Goal: Communication & Community: Answer question/provide support

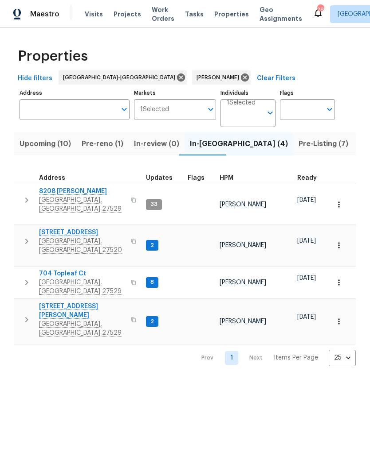
click at [50, 228] on span "[STREET_ADDRESS]" at bounding box center [82, 232] width 86 height 9
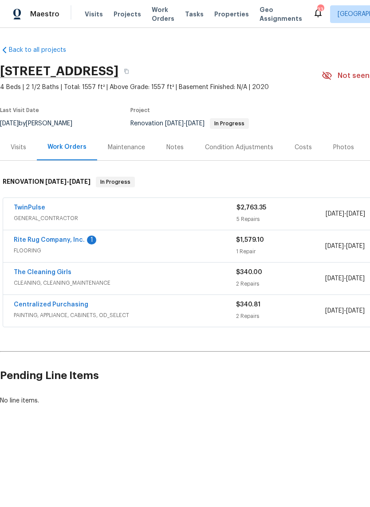
click at [31, 240] on link "Rite Rug Company, Inc." at bounding box center [49, 240] width 71 height 6
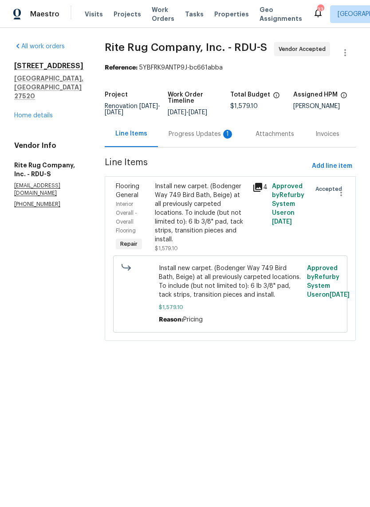
click at [223, 137] on div "Progress Updates 1" at bounding box center [201, 134] width 66 height 9
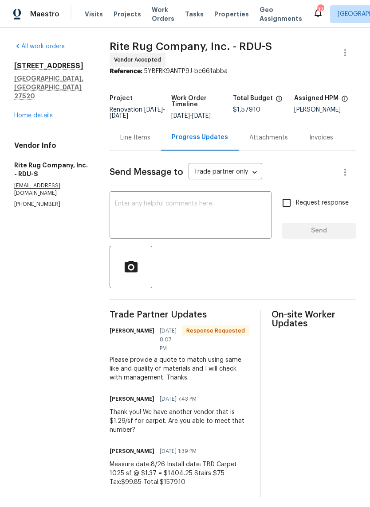
scroll to position [0, 0]
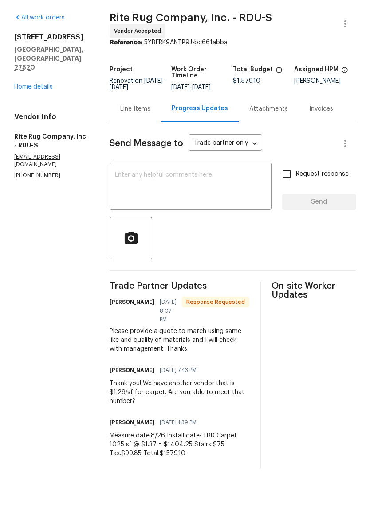
click at [29, 113] on link "Home details" at bounding box center [33, 116] width 39 height 6
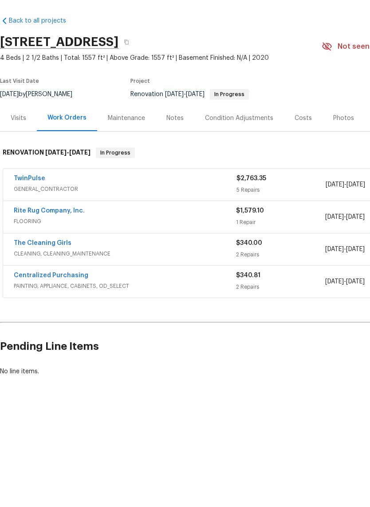
click at [62, 237] on link "Rite Rug Company, Inc." at bounding box center [49, 240] width 71 height 6
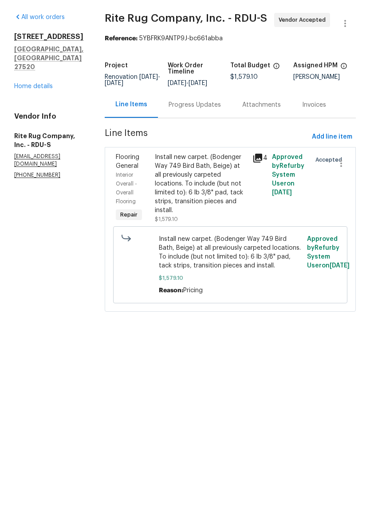
click at [217, 130] on div "Progress Updates" at bounding box center [194, 134] width 52 height 9
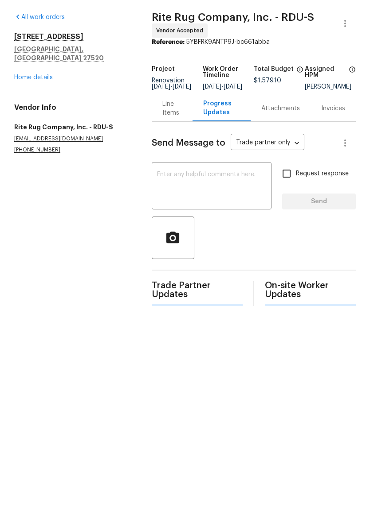
click at [217, 201] on textarea at bounding box center [211, 216] width 109 height 31
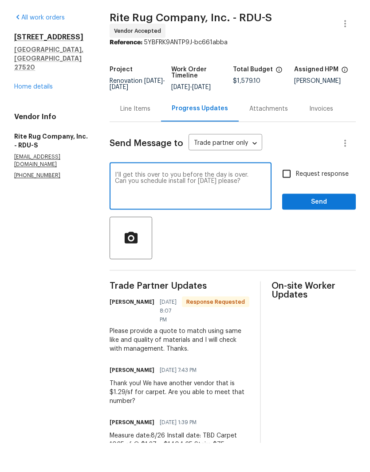
type textarea "I’ll get this over to you before the day is over. Can you schedule install for …"
click at [315, 198] on span "Request response" at bounding box center [322, 202] width 53 height 9
click at [296, 194] on input "Request response" at bounding box center [286, 203] width 19 height 19
checkbox input "true"
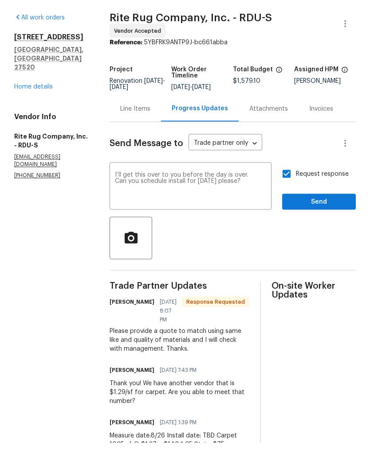
scroll to position [29, 0]
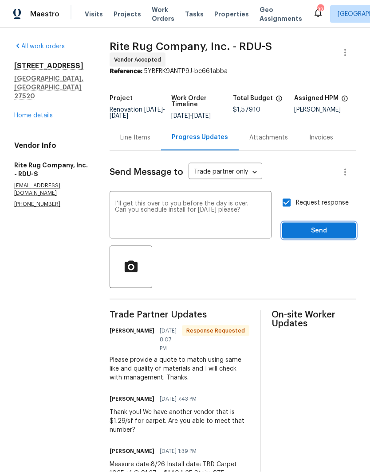
click at [343, 223] on button "Send" at bounding box center [319, 231] width 74 height 16
